Goal: Task Accomplishment & Management: Manage account settings

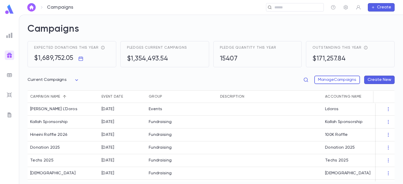
click at [6, 12] on img at bounding box center [9, 9] width 10 height 10
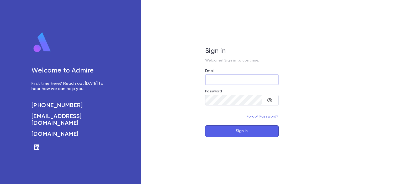
type input "**********"
click at [240, 128] on button "Sign In" at bounding box center [241, 132] width 73 height 12
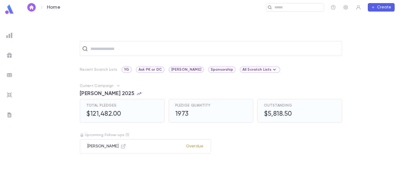
click at [111, 145] on p "Abramchik, Yakov" at bounding box center [106, 146] width 39 height 5
